Goal: Use online tool/utility: Utilize a website feature to perform a specific function

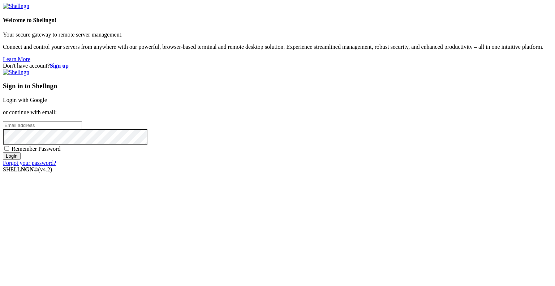
click at [82, 129] on input "email" at bounding box center [42, 125] width 79 height 8
click at [3, 128] on protonpass-control-901e at bounding box center [3, 125] width 0 height 6
type input "[EMAIL_ADDRESS][DOMAIN_NAME]"
click at [21, 160] on input "Login" at bounding box center [12, 156] width 18 height 8
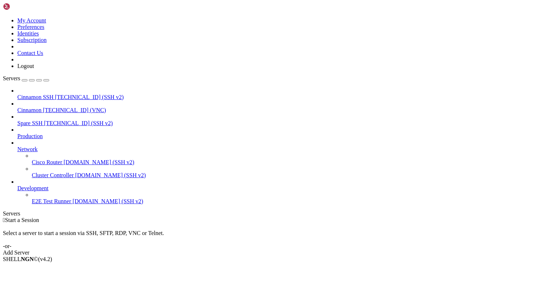
click at [42, 107] on span "Cinnamon" at bounding box center [29, 110] width 24 height 6
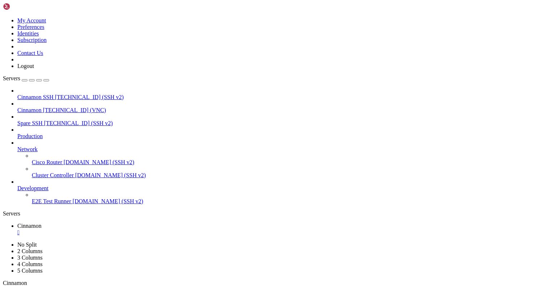
click at [95, 285] on div "" at bounding box center [95, 289] width 2 height 5
